Goal: Use online tool/utility: Use online tool/utility

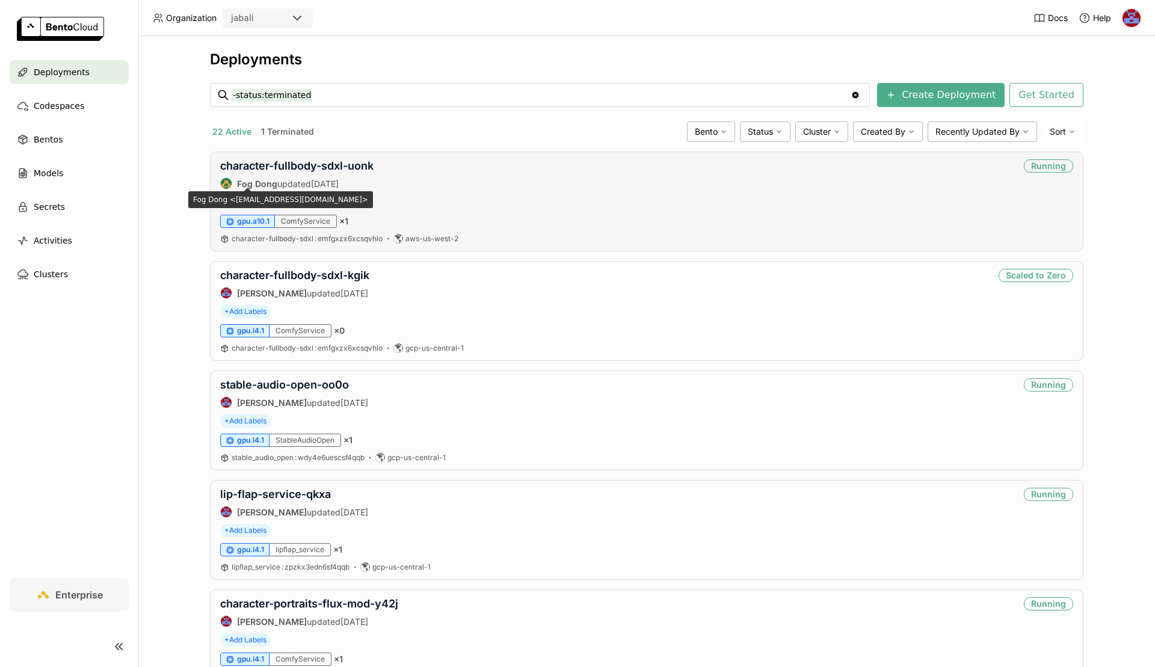
scroll to position [679, 0]
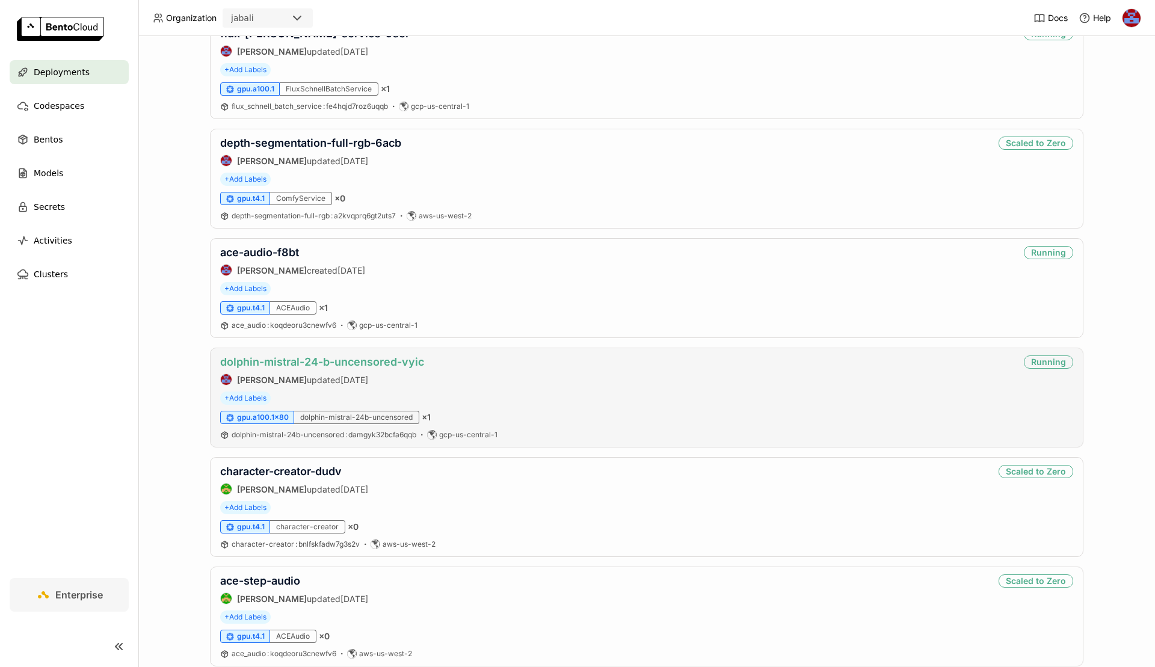
click at [316, 355] on link "dolphin-mistral-24-b-uncensored-vyic" at bounding box center [322, 361] width 204 height 13
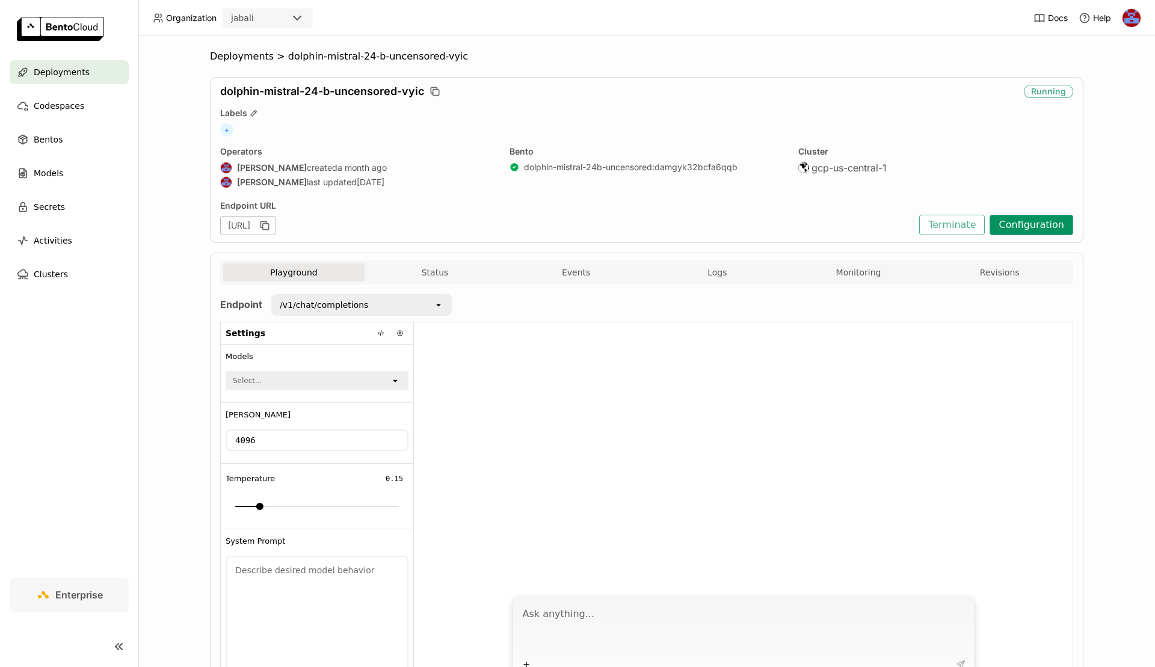
click at [1027, 228] on button "Configuration" at bounding box center [1031, 225] width 84 height 20
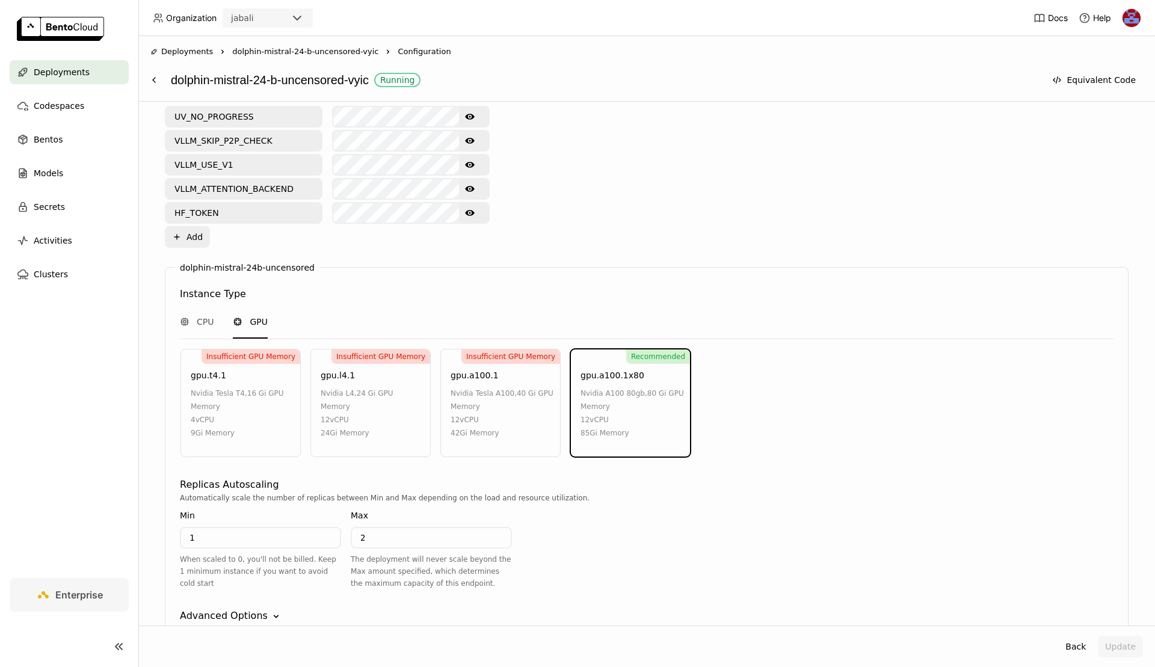
scroll to position [597, 0]
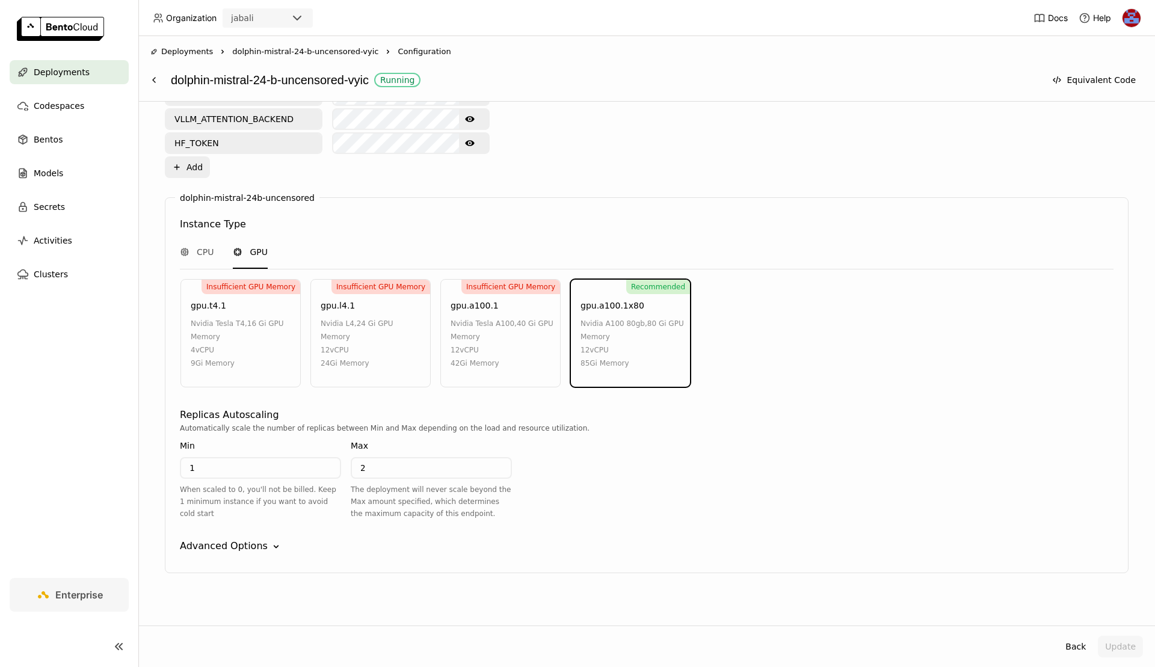
click at [270, 541] on icon "Down" at bounding box center [276, 547] width 12 height 12
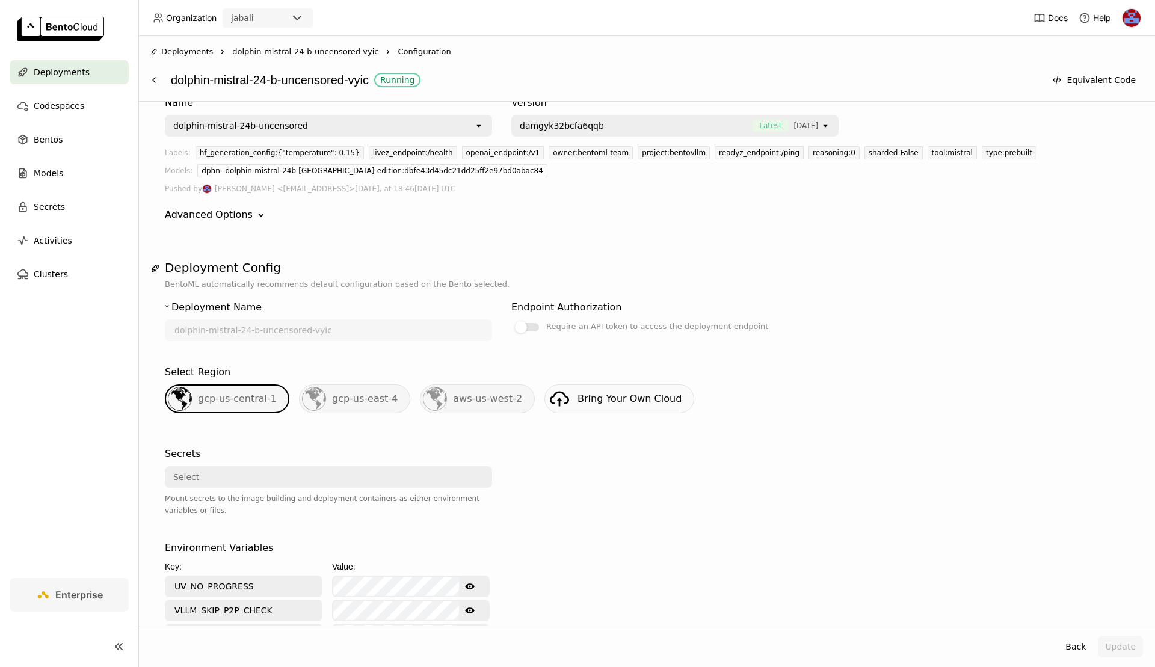
scroll to position [0, 0]
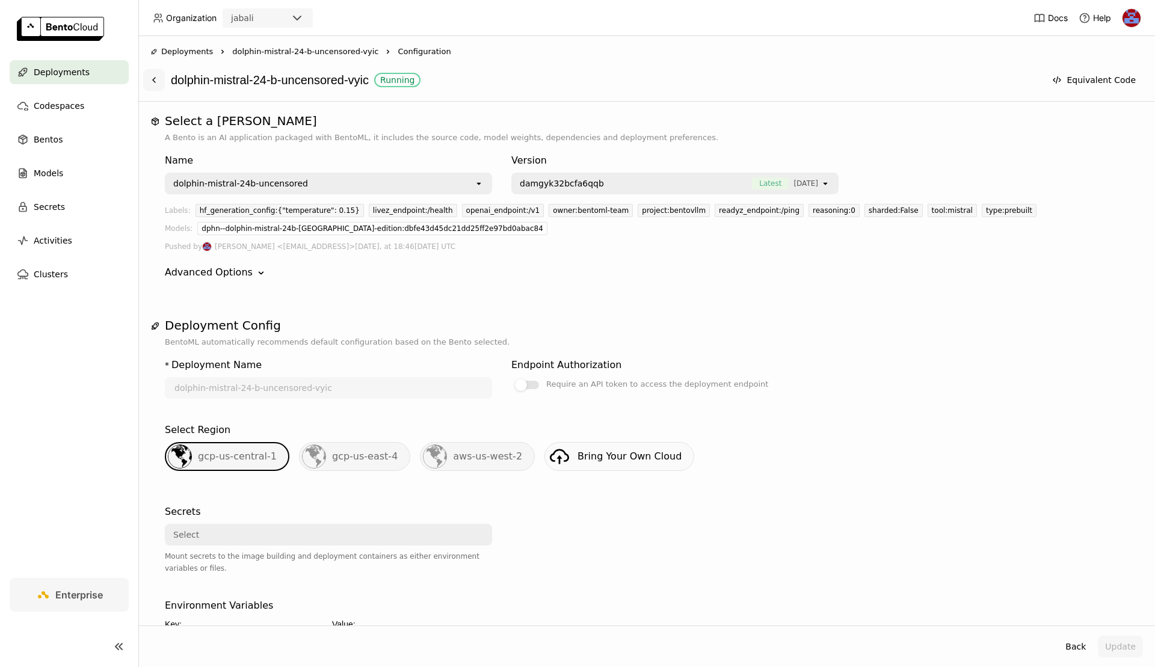
click at [147, 84] on button at bounding box center [154, 80] width 22 height 22
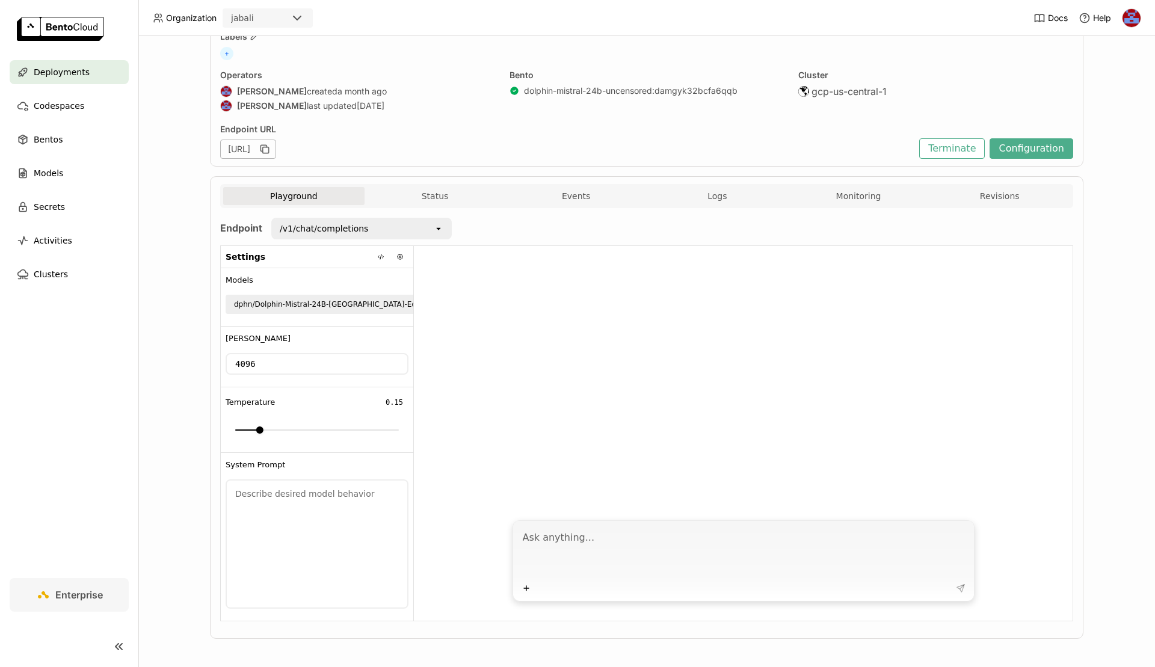
click at [591, 538] on textarea at bounding box center [745, 551] width 444 height 55
type textarea "hey"
click at [960, 583] on icon at bounding box center [961, 588] width 10 height 10
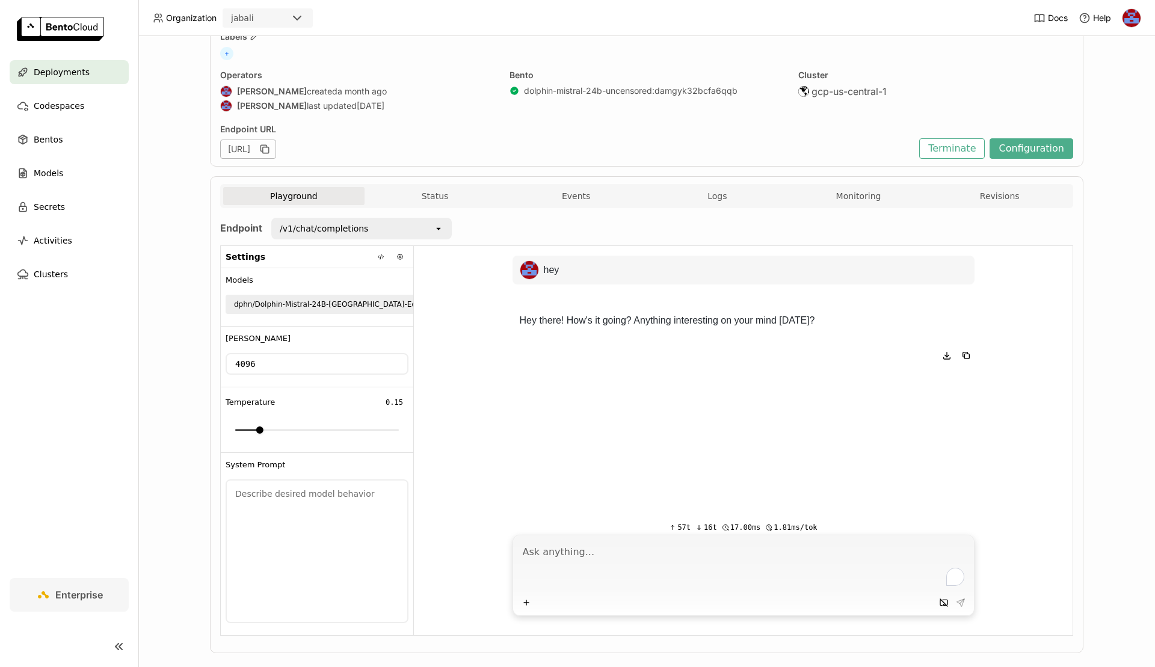
click at [681, 556] on textarea "To enrich screen reader interactions, please activate Accessibility in Grammarl…" at bounding box center [745, 566] width 444 height 55
type textarea "hello"
click at [962, 599] on icon at bounding box center [961, 603] width 10 height 10
